Goal: Find specific page/section: Find specific page/section

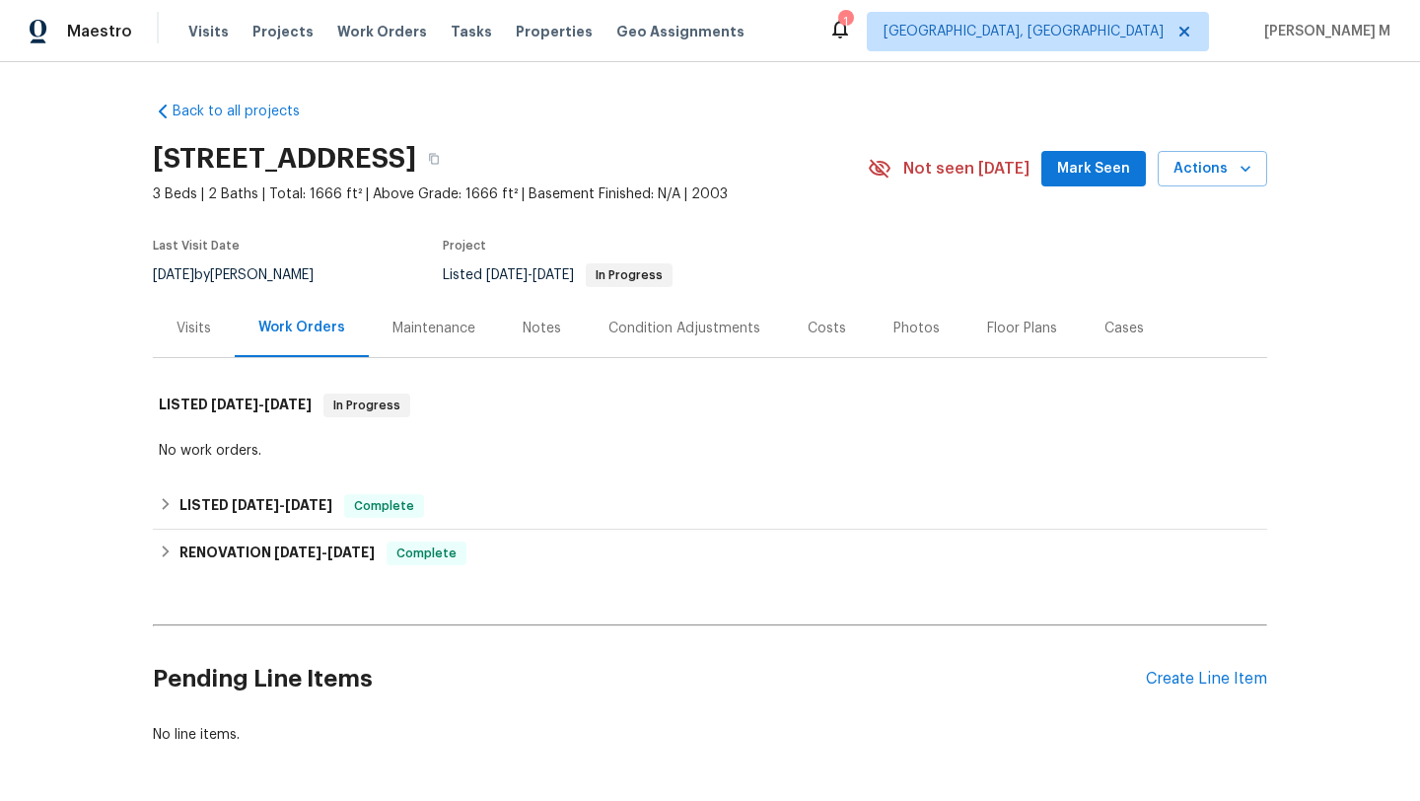
click at [178, 331] on div "Visits" at bounding box center [194, 329] width 35 height 20
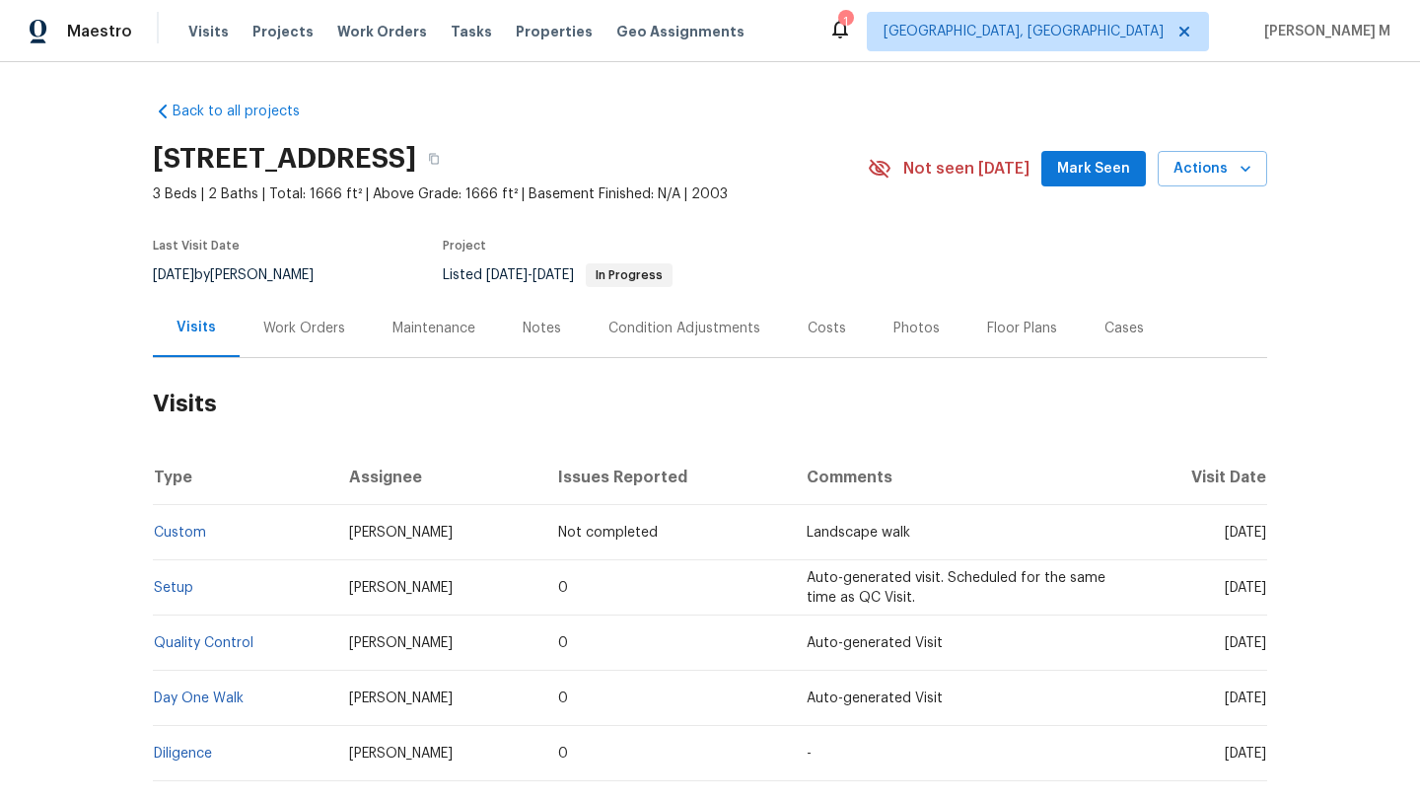
drag, startPoint x: 1176, startPoint y: 534, endPoint x: 1222, endPoint y: 534, distance: 45.4
click at [1225, 534] on span "[DATE]" at bounding box center [1245, 533] width 41 height 14
copy span "[DATE]"
click at [271, 339] on div "Work Orders" at bounding box center [304, 328] width 129 height 58
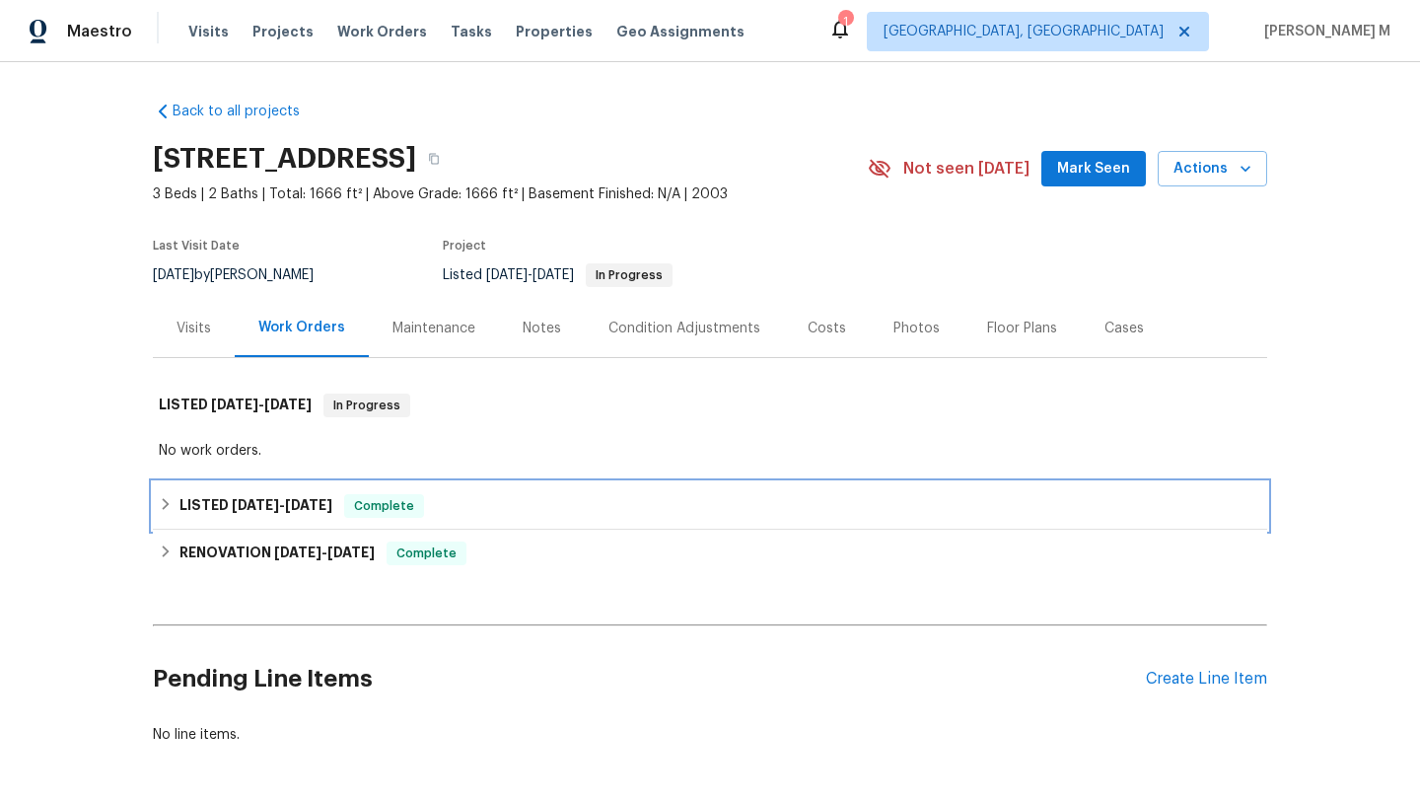
click at [217, 487] on div "LISTED [DATE] - [DATE] Complete" at bounding box center [710, 505] width 1114 height 47
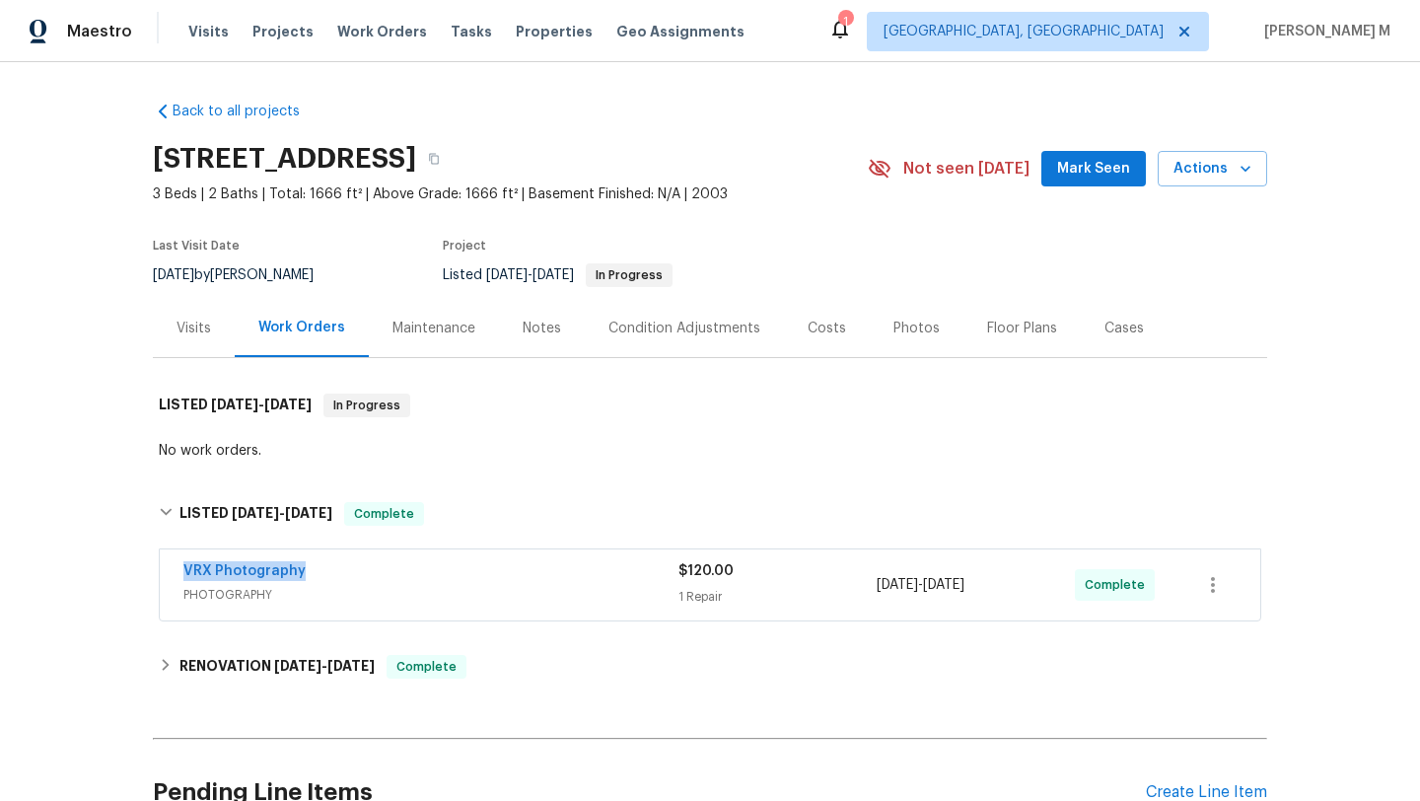
drag, startPoint x: 161, startPoint y: 573, endPoint x: 320, endPoint y: 573, distance: 158.8
click at [320, 573] on div "VRX Photography PHOTOGRAPHY $120.00 1 Repair 9/6/2025 - 9/8/2025 Complete" at bounding box center [710, 584] width 1101 height 71
copy link "VRX Photography"
